Goal: Information Seeking & Learning: Learn about a topic

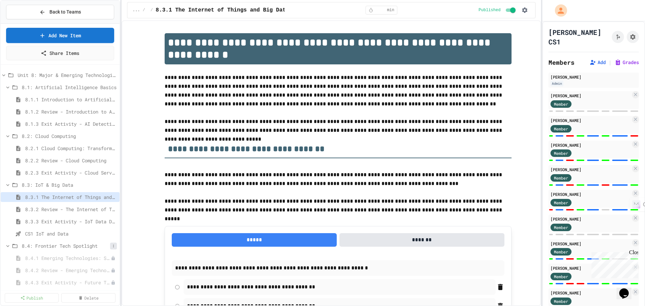
click at [112, 248] on icon at bounding box center [114, 246] width 4 height 4
click at [98, 280] on button "Publish All (3)" at bounding box center [91, 281] width 45 height 12
click at [84, 223] on span "8.3.3 Exit Activity - IoT Data Detective Challenge" at bounding box center [67, 221] width 85 height 7
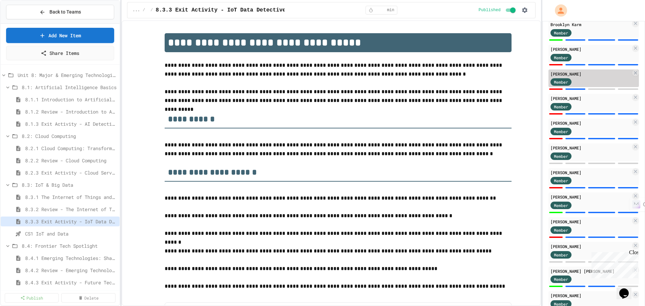
scroll to position [814, 0]
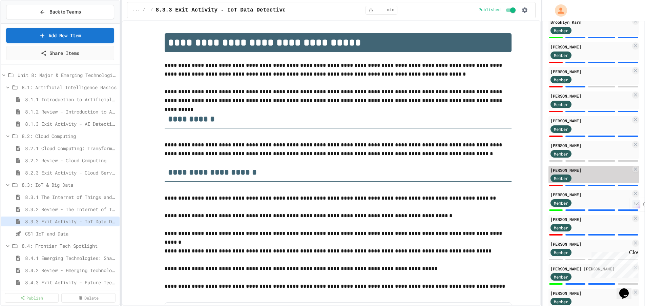
click at [593, 174] on div "Member" at bounding box center [591, 178] width 80 height 8
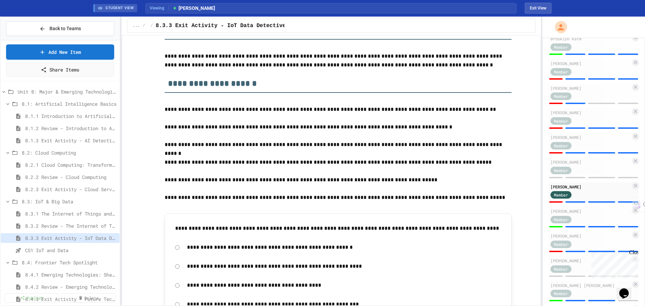
scroll to position [203, 0]
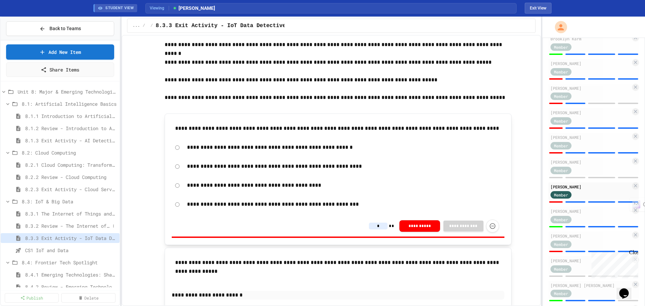
click at [54, 226] on span "8.3.2 Review - The Internet of Things and Big Data" at bounding box center [67, 225] width 85 height 7
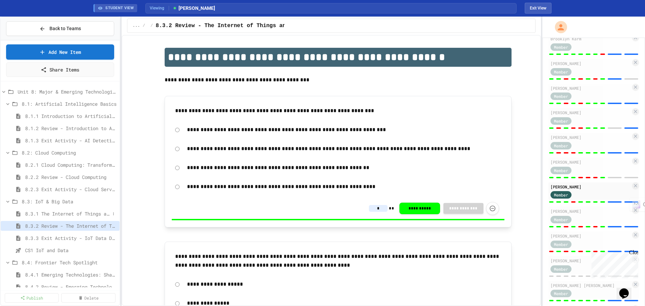
click at [58, 215] on span "8.3.1 The Internet of Things and Big Data: Our Connected Digital World" at bounding box center [67, 213] width 85 height 7
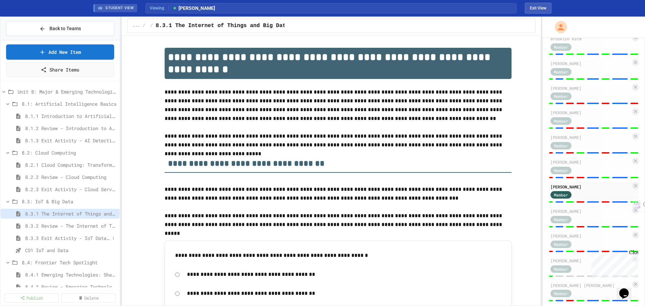
click at [56, 236] on span "8.3.3 Exit Activity - IoT Data Detective Challenge" at bounding box center [67, 238] width 85 height 7
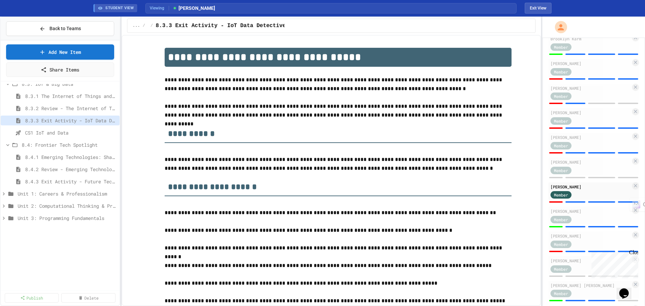
scroll to position [119, 0]
